Goal: Check status: Check status

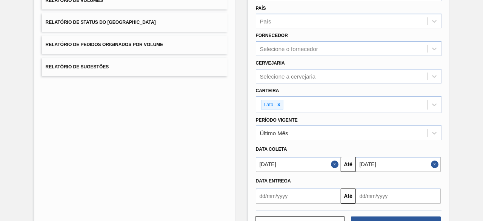
scroll to position [129, 0]
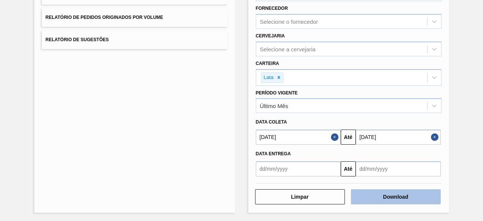
click at [386, 197] on button "Download" at bounding box center [396, 196] width 90 height 15
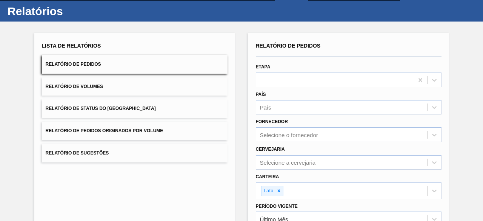
scroll to position [0, 0]
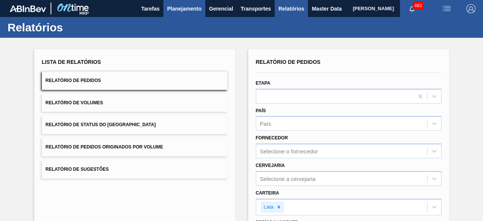
click at [179, 9] on span "Planejamento" at bounding box center [184, 8] width 34 height 9
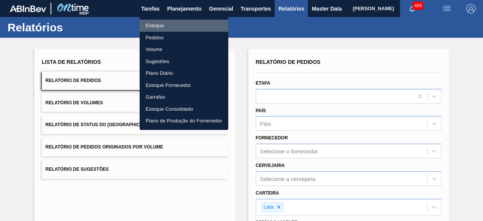
drag, startPoint x: 166, startPoint y: 25, endPoint x: 276, endPoint y: 22, distance: 110.2
click at [166, 25] on li "Estoque" at bounding box center [184, 26] width 89 height 12
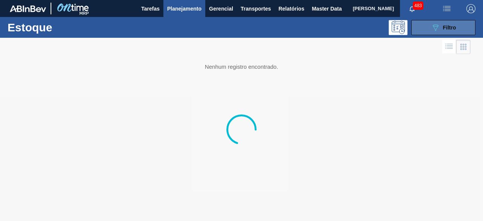
click at [442, 31] on div "089F7B8B-B2A5-4AFE-B5C0-19BA573D28AC Filtro" at bounding box center [443, 27] width 25 height 9
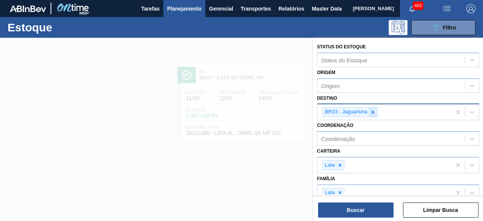
click at [373, 112] on icon at bounding box center [372, 112] width 3 height 3
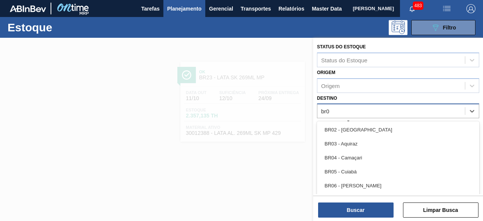
type input "br08"
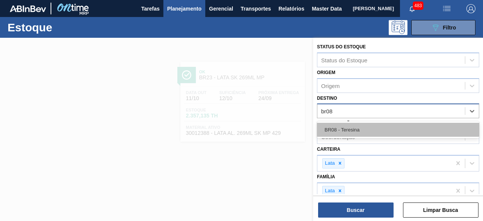
click at [369, 134] on div "BR08 - Teresina" at bounding box center [398, 130] width 162 height 14
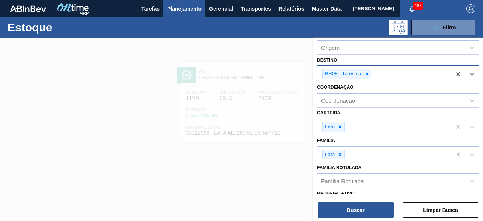
scroll to position [75, 0]
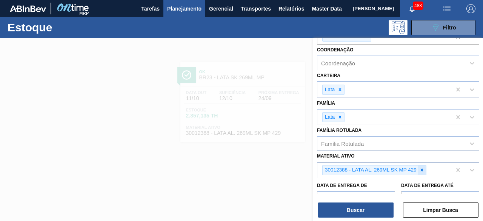
click at [423, 169] on icon at bounding box center [421, 169] width 5 height 5
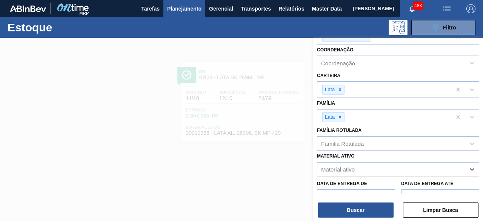
paste ativo "30002213"
type ativo "30002213"
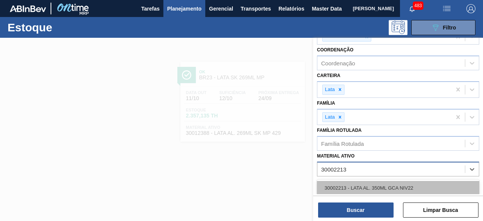
click at [400, 184] on div "30002213 - LATA AL. 350ML GCA NIV22" at bounding box center [398, 188] width 162 height 14
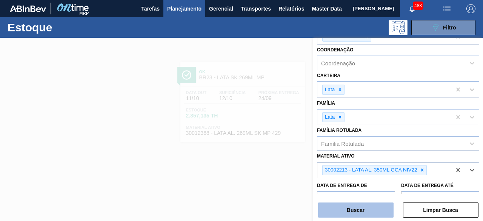
click at [379, 206] on button "Buscar" at bounding box center [355, 209] width 75 height 15
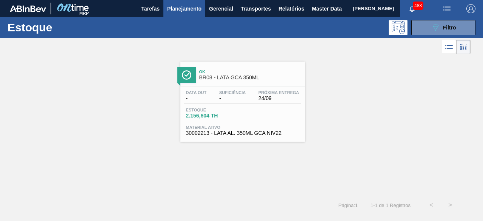
click at [262, 90] on span "Próxima Entrega" at bounding box center [279, 92] width 41 height 5
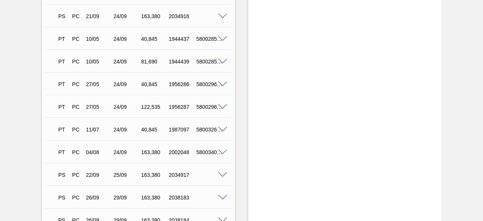
scroll to position [866, 0]
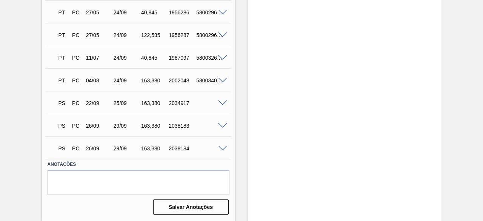
click at [223, 81] on span at bounding box center [222, 81] width 9 height 6
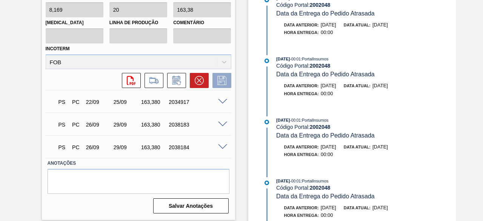
scroll to position [1049, 0]
click at [223, 125] on span at bounding box center [222, 124] width 9 height 6
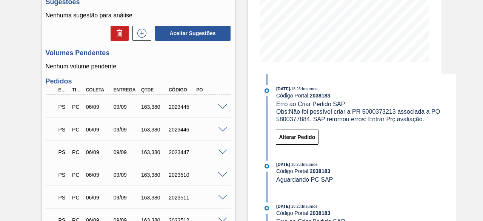
scroll to position [143, 0]
